Goal: Task Accomplishment & Management: Manage account settings

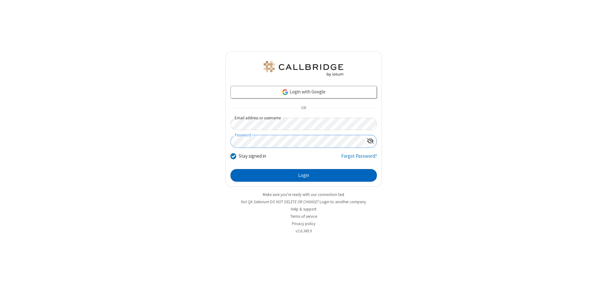
click at [304, 175] on button "Login" at bounding box center [304, 175] width 146 height 13
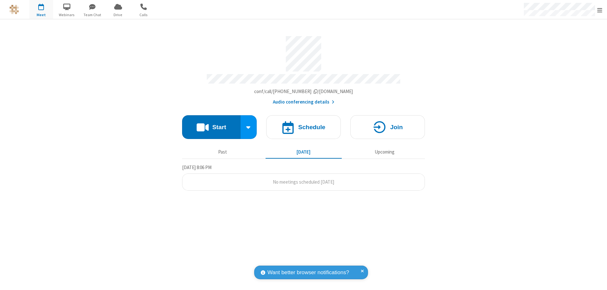
click at [600, 10] on span "Open menu" at bounding box center [599, 10] width 5 height 6
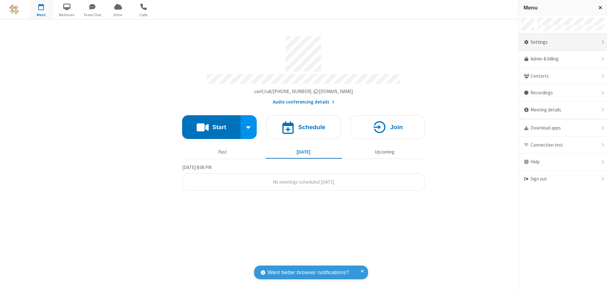
click at [563, 42] on div "Settings" at bounding box center [563, 42] width 88 height 17
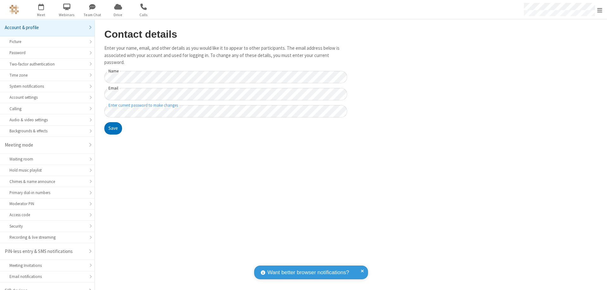
scroll to position [9, 0]
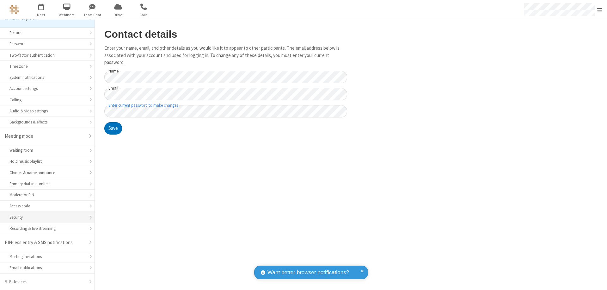
click at [45, 217] on div "Security" at bounding box center [47, 217] width 76 height 6
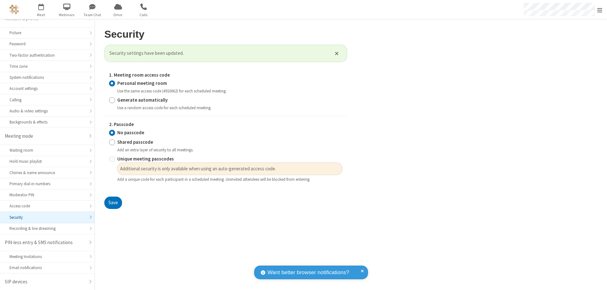
click at [112, 100] on input "Generate automatically" at bounding box center [112, 99] width 6 height 7
radio input "true"
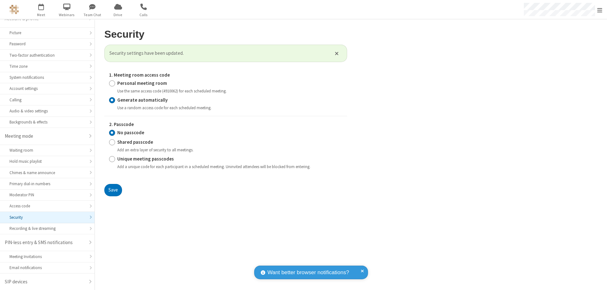
click at [112, 158] on input "Unique meeting passcodes" at bounding box center [112, 158] width 6 height 7
radio input "true"
click at [113, 190] on button "Save" at bounding box center [113, 190] width 18 height 13
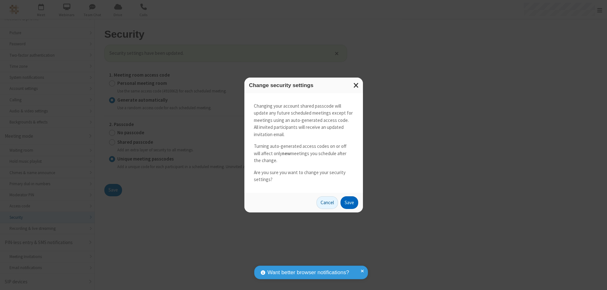
click at [349, 202] on button "Save" at bounding box center [350, 202] width 18 height 13
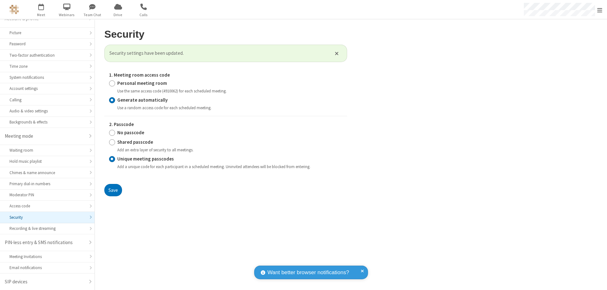
click at [600, 10] on span "Open menu" at bounding box center [599, 10] width 5 height 6
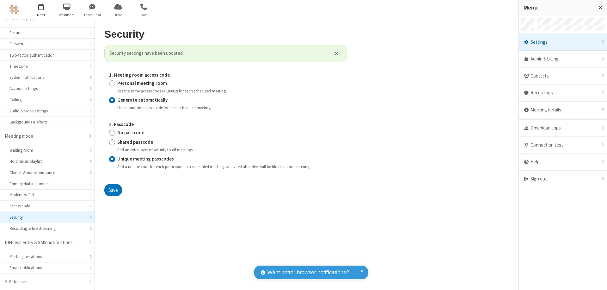
click at [41, 9] on span "button" at bounding box center [41, 6] width 24 height 11
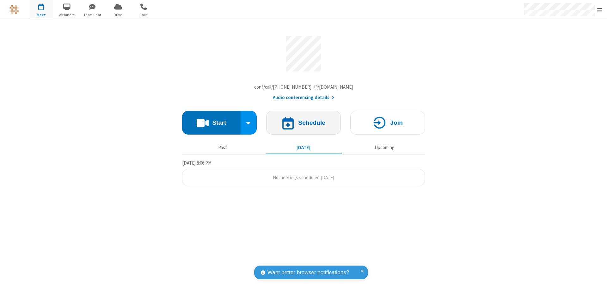
click at [304, 124] on h4 "Schedule" at bounding box center [311, 123] width 27 height 6
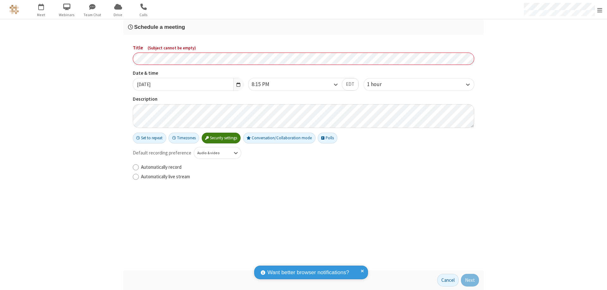
click at [304, 27] on h3 "Schedule a meeting" at bounding box center [303, 27] width 351 height 6
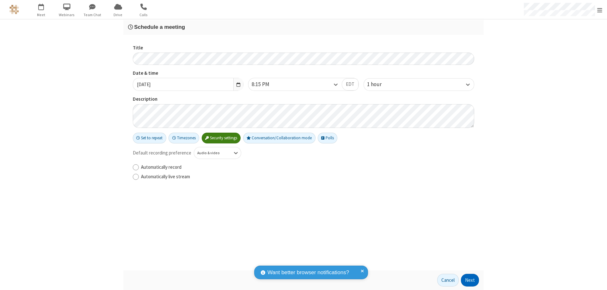
click at [470, 280] on button "Next" at bounding box center [470, 280] width 18 height 13
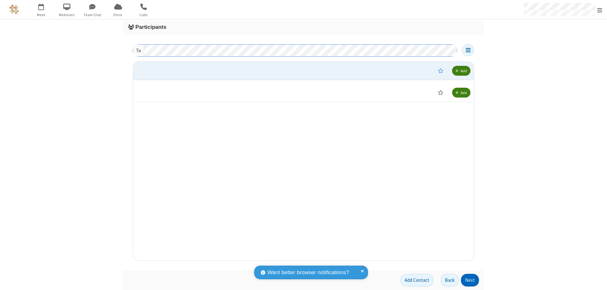
click at [470, 280] on button "Next" at bounding box center [470, 280] width 18 height 13
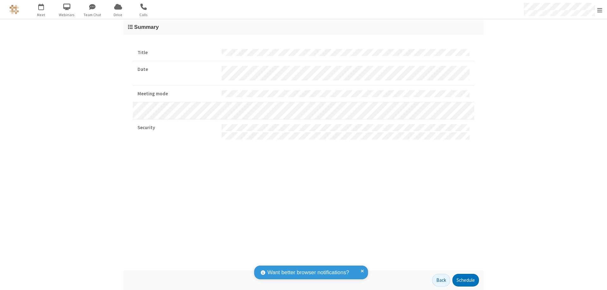
click at [600, 10] on span "Open menu" at bounding box center [599, 10] width 5 height 6
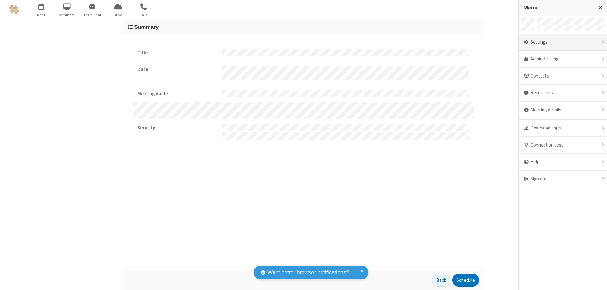
click at [563, 42] on div "Settings" at bounding box center [563, 42] width 88 height 17
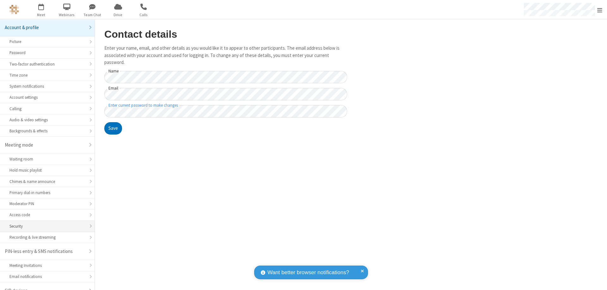
click at [45, 223] on div "Security" at bounding box center [47, 226] width 76 height 6
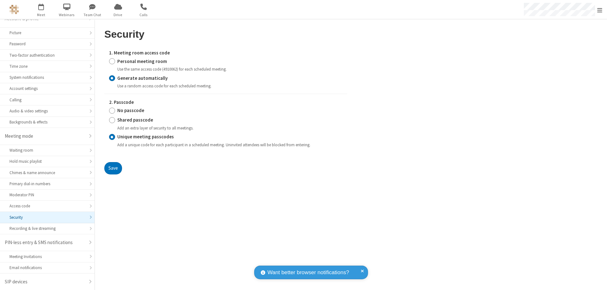
click at [112, 61] on input "Personal meeting room" at bounding box center [112, 61] width 6 height 7
radio input "true"
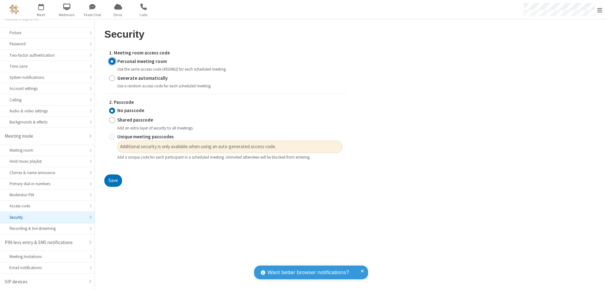
click at [112, 110] on input "No passcode" at bounding box center [112, 110] width 6 height 7
click at [113, 181] on button "Save" at bounding box center [113, 180] width 18 height 13
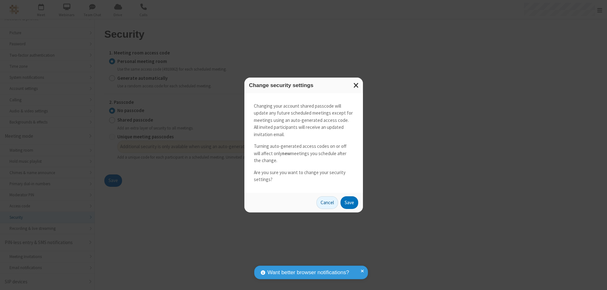
click at [349, 202] on button "Save" at bounding box center [350, 202] width 18 height 13
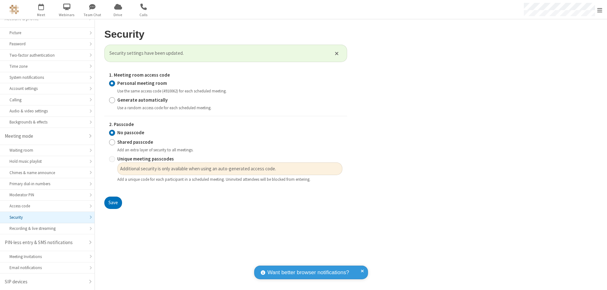
click at [600, 9] on span "Open menu" at bounding box center [599, 10] width 5 height 6
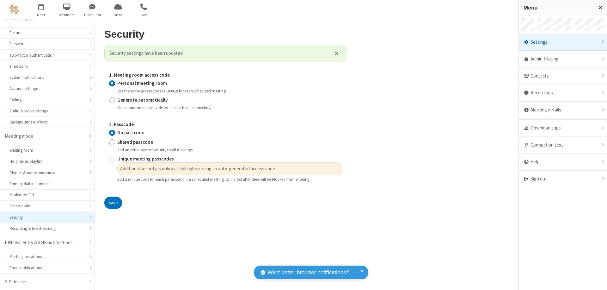
click at [563, 179] on div "Sign out" at bounding box center [563, 178] width 88 height 17
